Goal: Task Accomplishment & Management: Manage account settings

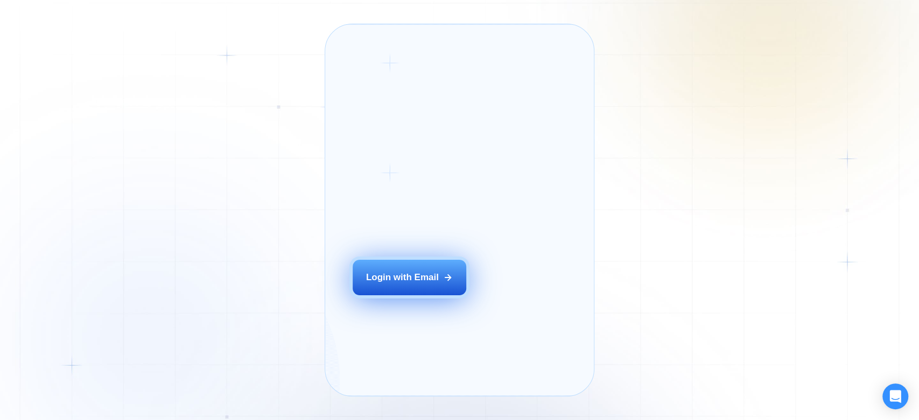
click at [405, 284] on div "Login with Email" at bounding box center [402, 277] width 73 height 12
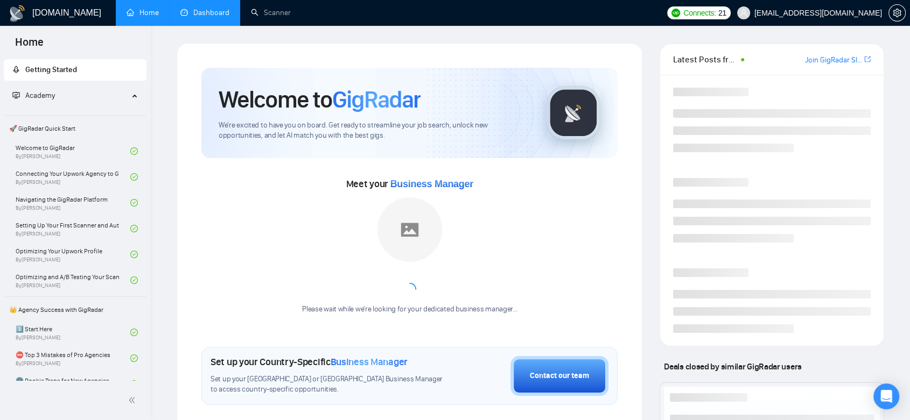
click at [222, 8] on link "Dashboard" at bounding box center [204, 12] width 49 height 9
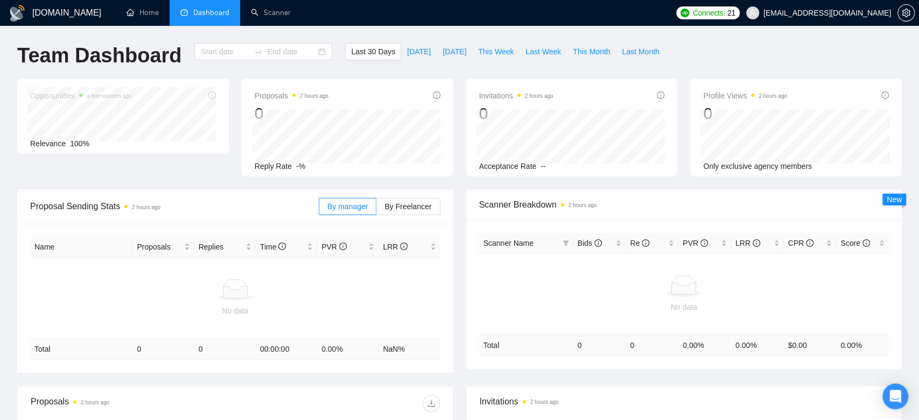
type input "[DATE]"
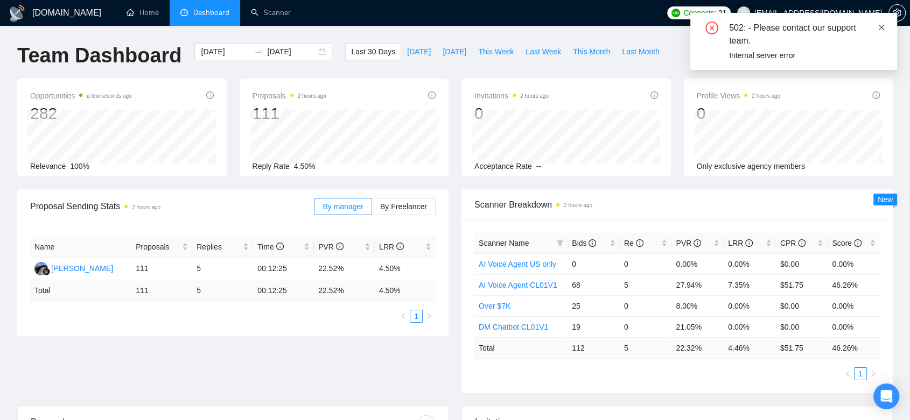
click at [884, 25] on icon "close" at bounding box center [881, 28] width 8 height 8
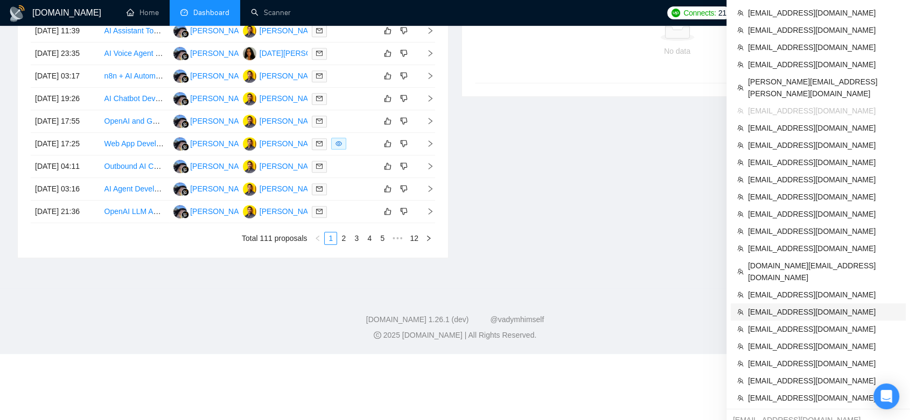
scroll to position [418, 0]
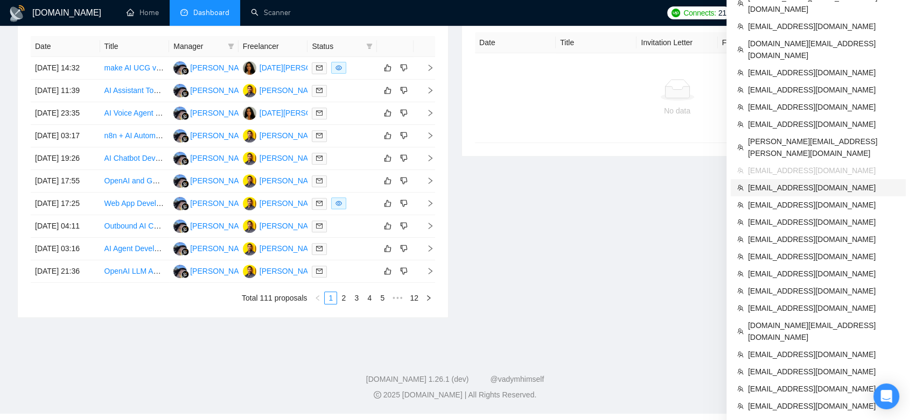
click at [842, 182] on span "support@dynastytaxrelief.com" at bounding box center [823, 188] width 151 height 12
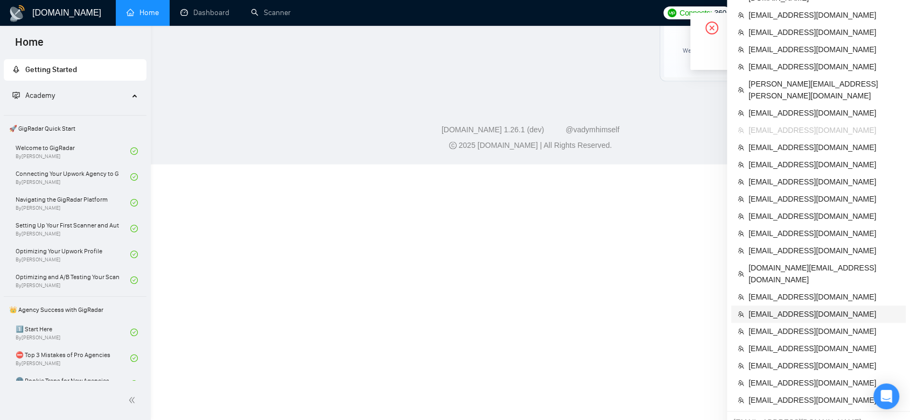
scroll to position [1400, 0]
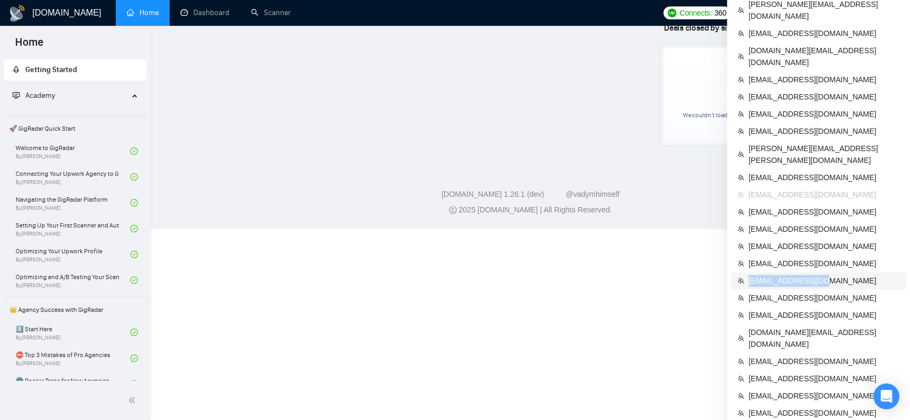
copy span "hashir@ripeseed.io"
drag, startPoint x: 831, startPoint y: 202, endPoint x: 748, endPoint y: 202, distance: 83.4
click at [748, 275] on span "hashir@ripeseed.io" at bounding box center [823, 281] width 151 height 12
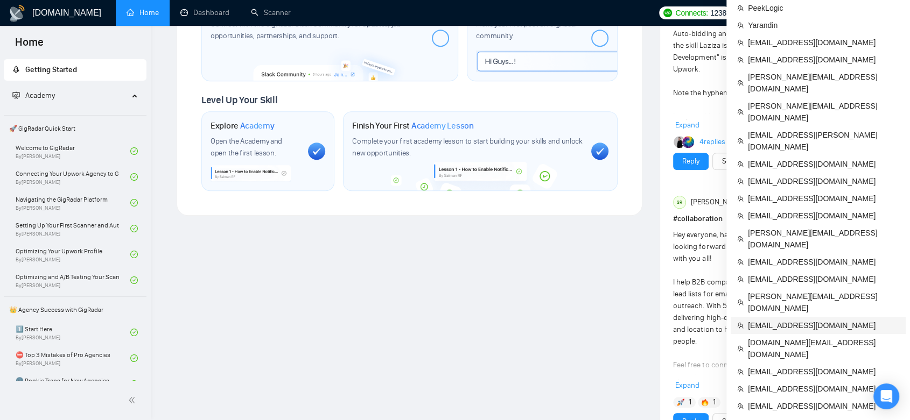
scroll to position [605, 0]
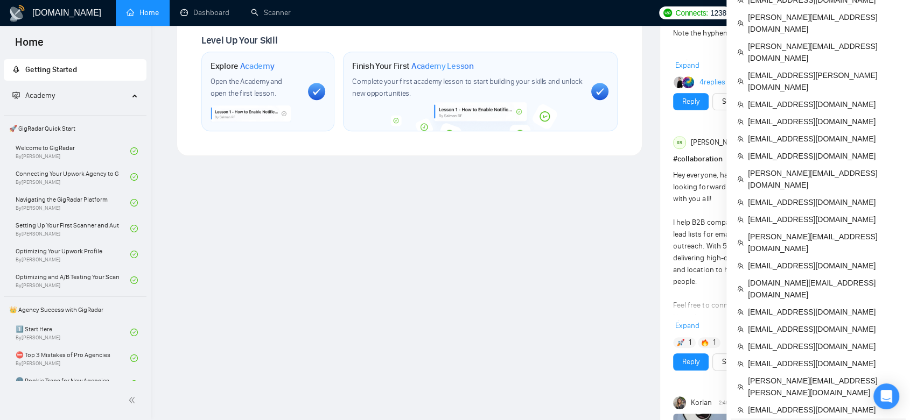
click at [804, 420] on span "support@dynastytaxrelief.com" at bounding box center [823, 427] width 151 height 12
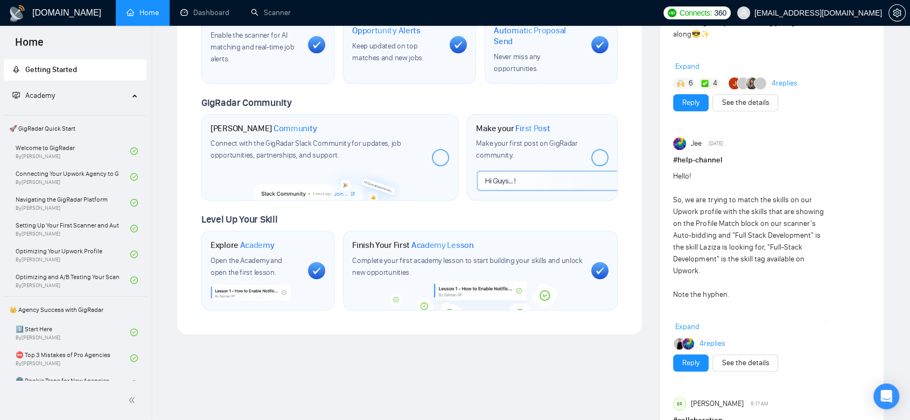
scroll to position [366, 0]
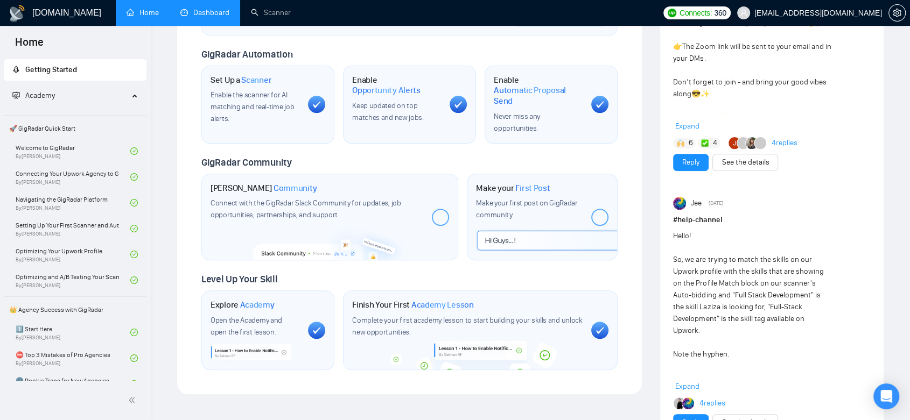
click at [206, 12] on link "Dashboard" at bounding box center [204, 12] width 49 height 9
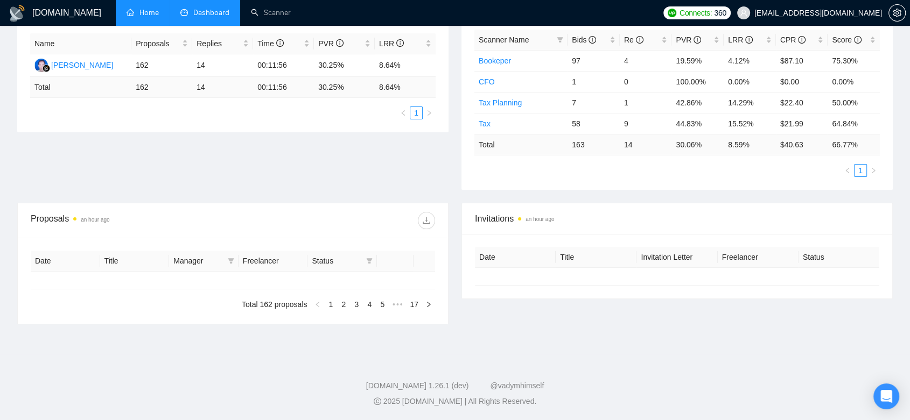
type input "2025-08-20"
type input "2025-09-19"
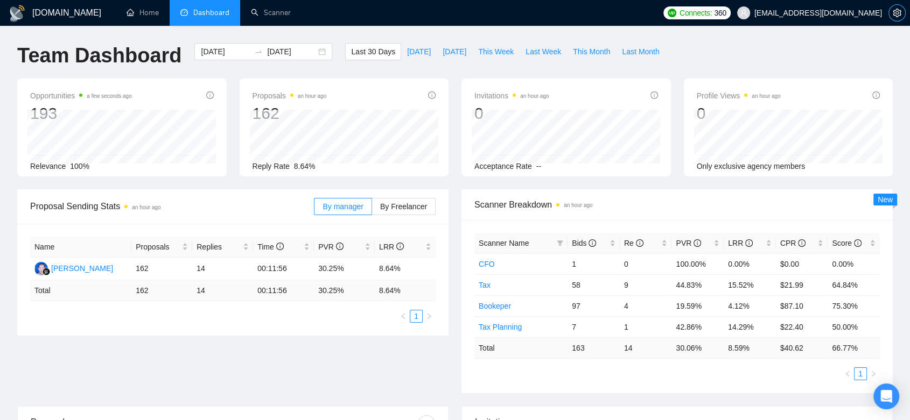
click at [901, 15] on span "setting" at bounding box center [897, 13] width 16 height 9
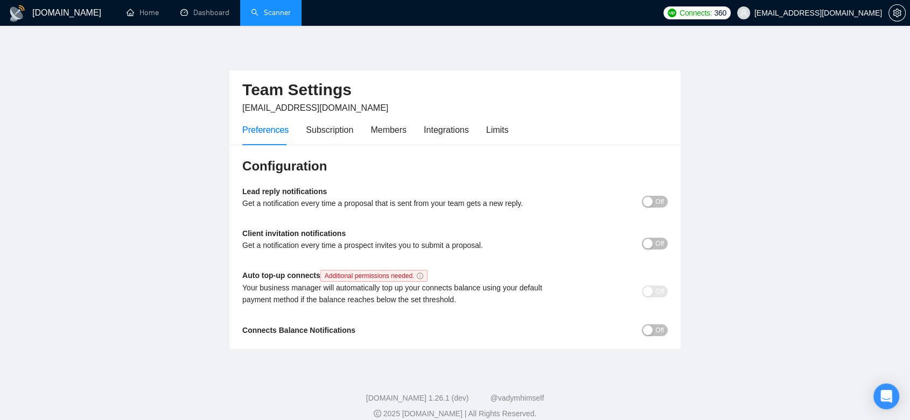
click at [276, 8] on link "Scanner" at bounding box center [271, 12] width 40 height 9
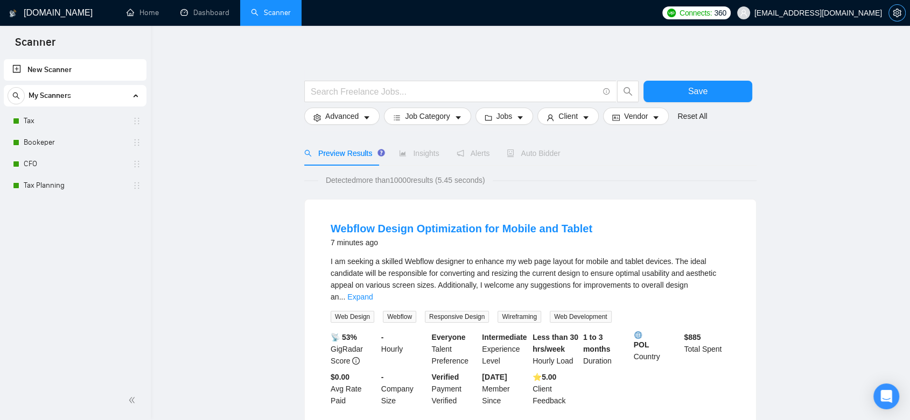
click at [891, 16] on span "setting" at bounding box center [897, 13] width 16 height 9
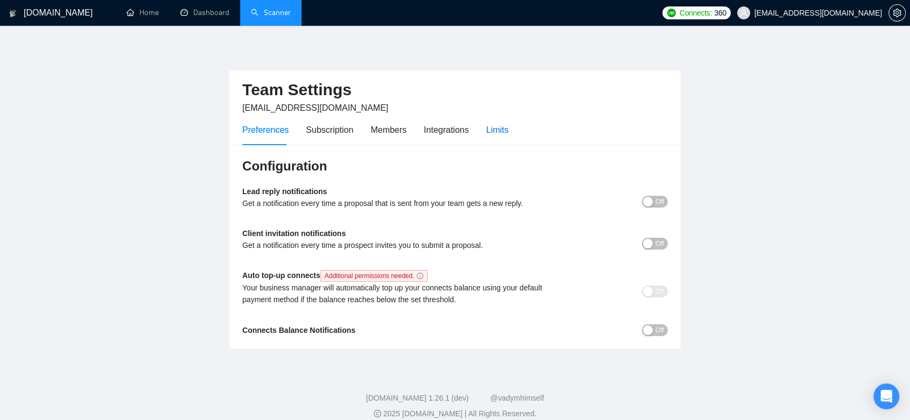
click at [491, 132] on div "Limits" at bounding box center [497, 129] width 23 height 13
